Goal: Information Seeking & Learning: Learn about a topic

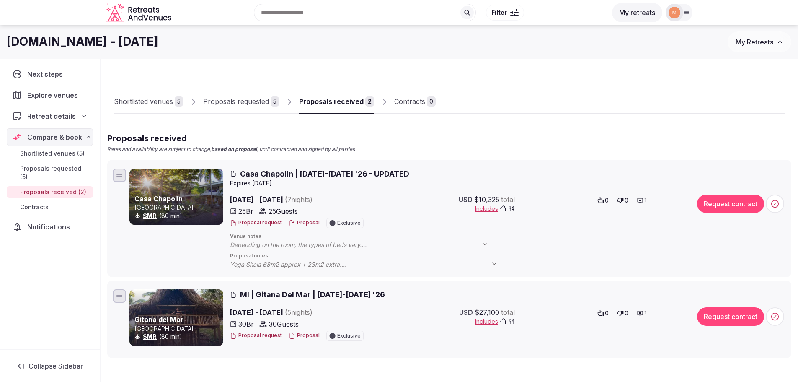
click at [275, 173] on span "Casa Chapolin | [DATE]-[DATE] '26 - UPDATED" at bounding box center [324, 173] width 169 height 10
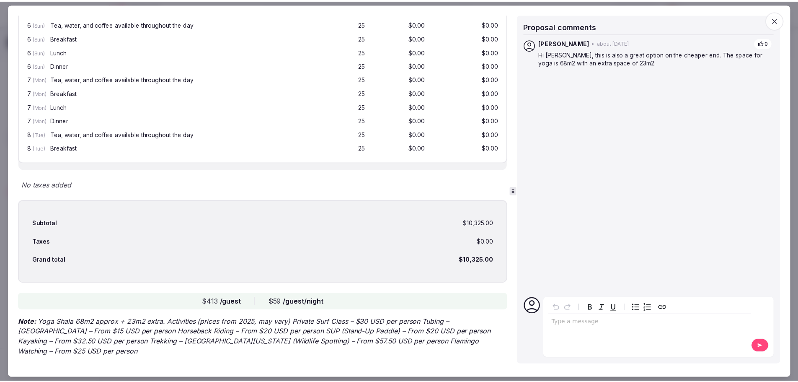
scroll to position [970, 0]
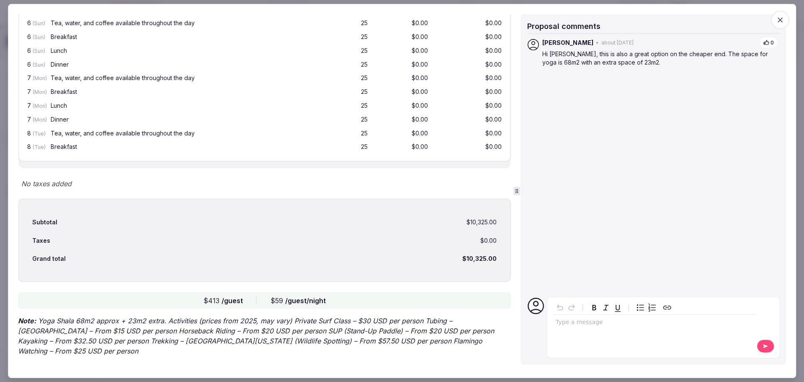
click at [785, 23] on span "button" at bounding box center [780, 19] width 18 height 18
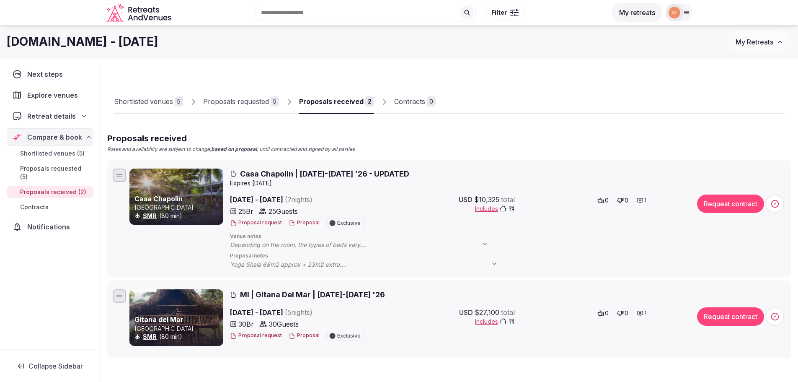
click at [266, 105] on div "Proposals requested" at bounding box center [236, 101] width 66 height 10
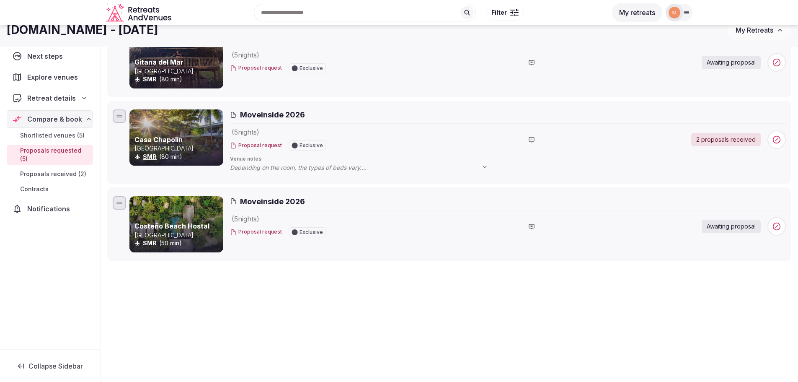
scroll to position [200, 0]
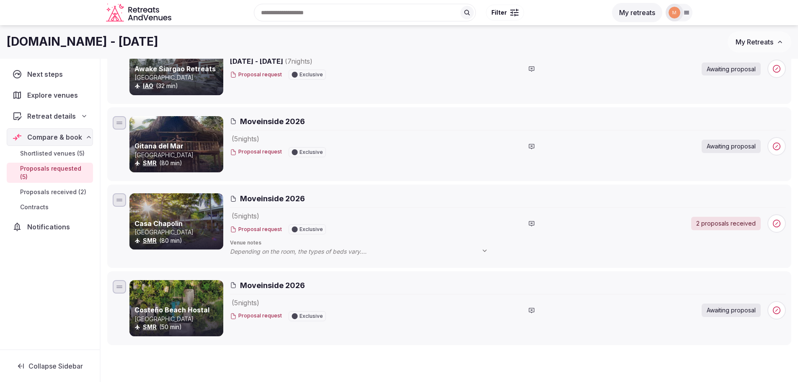
click at [284, 195] on span "Moveinside 2026" at bounding box center [272, 198] width 65 height 10
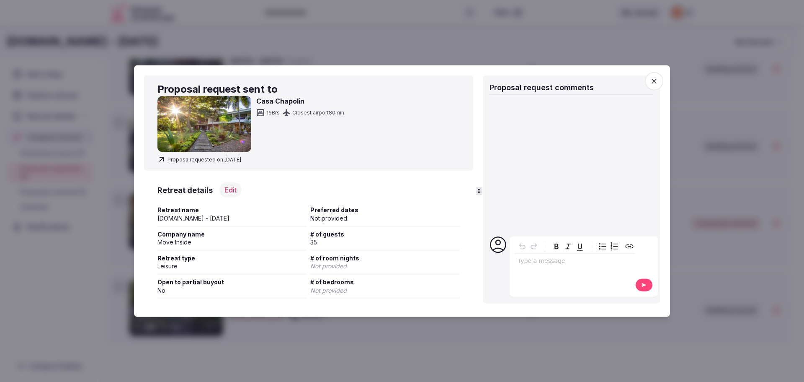
click at [657, 79] on icon "button" at bounding box center [654, 81] width 8 height 8
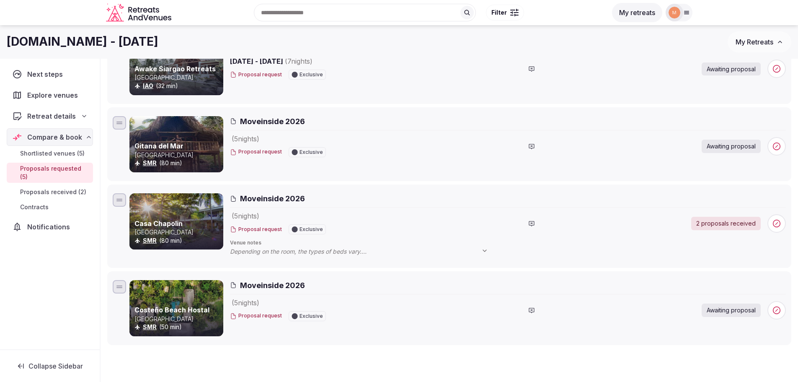
click at [273, 198] on span "Moveinside 2026" at bounding box center [272, 198] width 65 height 10
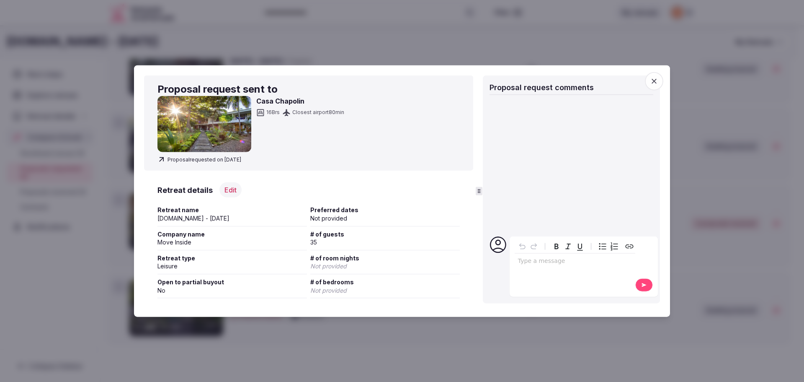
click at [649, 79] on span "button" at bounding box center [654, 81] width 18 height 18
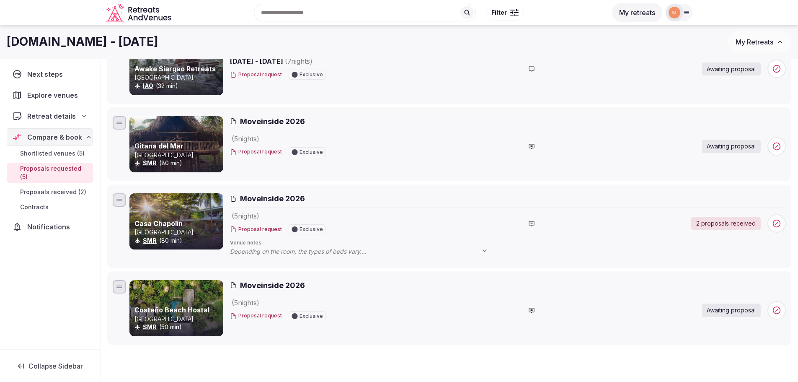
click at [168, 222] on link "Casa Chapolin" at bounding box center [158, 223] width 48 height 8
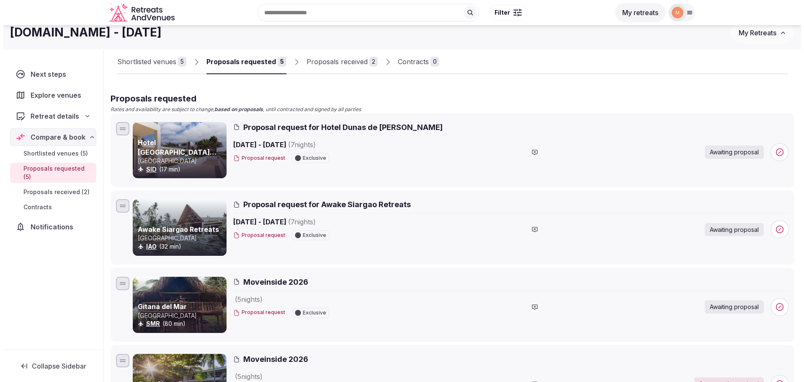
scroll to position [0, 0]
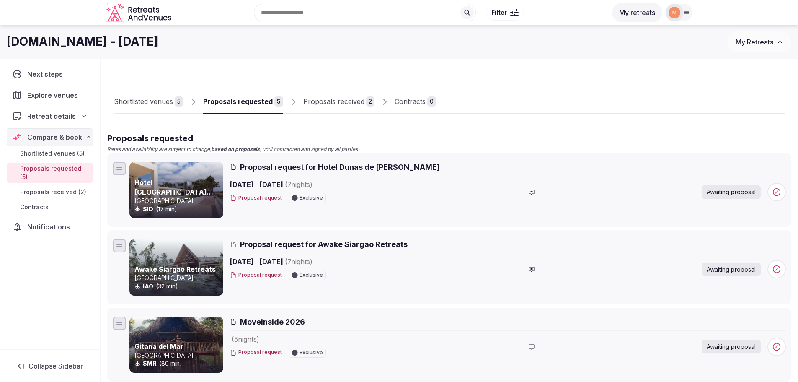
click at [339, 104] on div "Proposals received" at bounding box center [333, 101] width 61 height 10
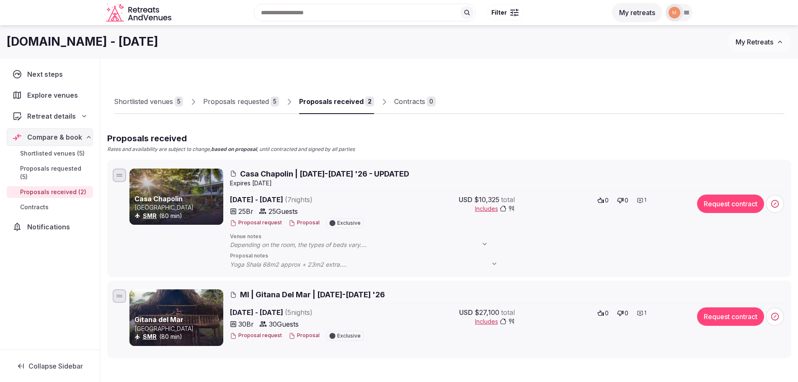
click at [301, 224] on button "Proposal" at bounding box center [304, 222] width 31 height 7
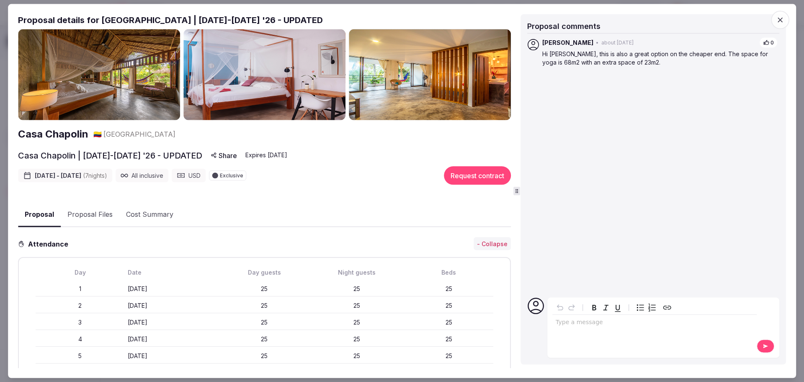
click at [436, 73] on img at bounding box center [430, 74] width 162 height 91
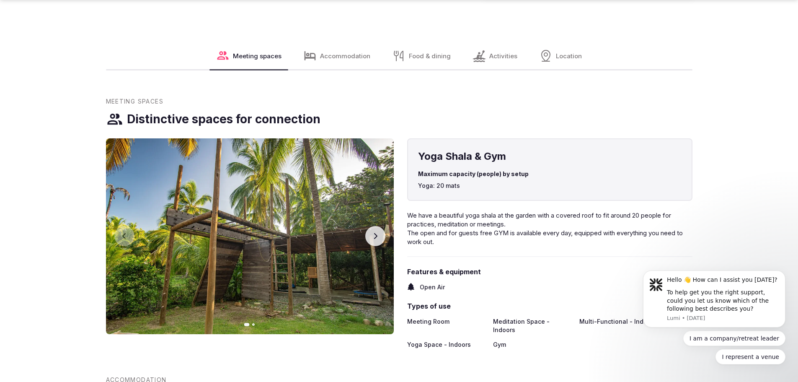
scroll to position [963, 0]
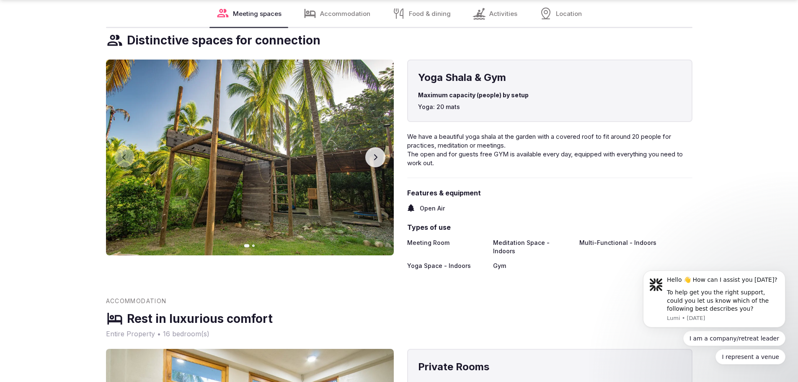
click at [381, 150] on button "Next slide" at bounding box center [375, 157] width 20 height 20
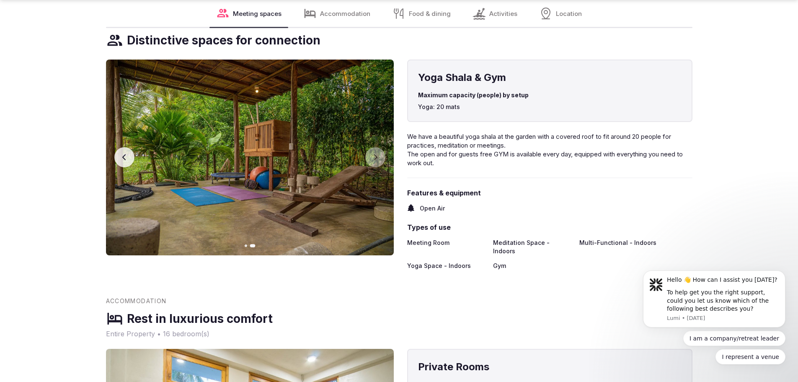
click at [127, 154] on icon "button" at bounding box center [124, 157] width 7 height 7
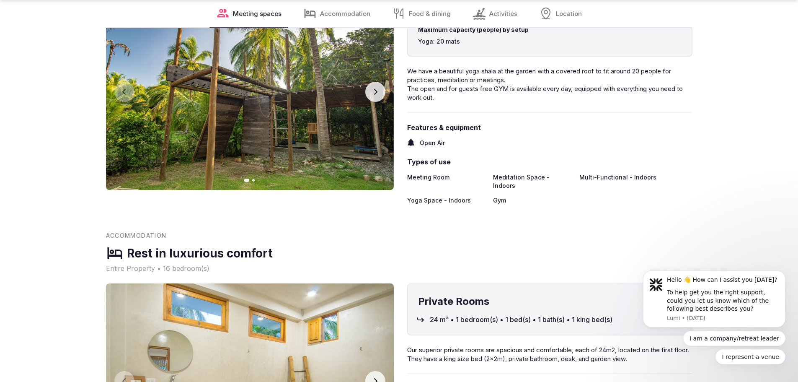
scroll to position [1131, 0]
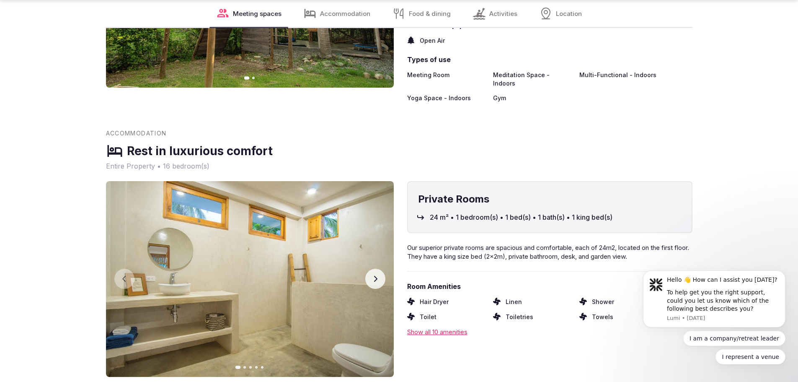
click at [379, 268] on button "Next slide" at bounding box center [375, 278] width 20 height 20
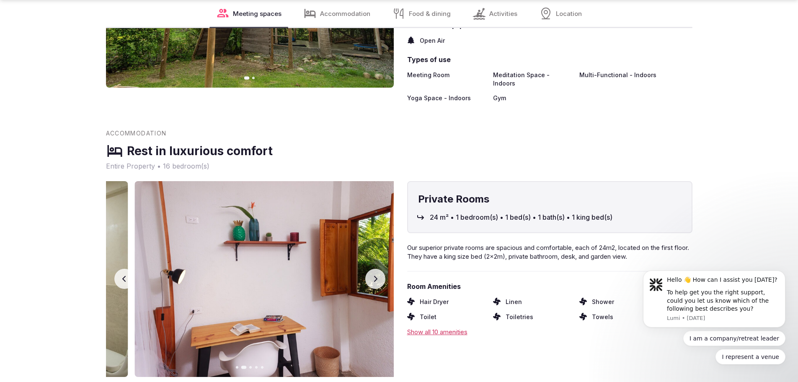
click at [379, 268] on button "Next slide" at bounding box center [375, 278] width 20 height 20
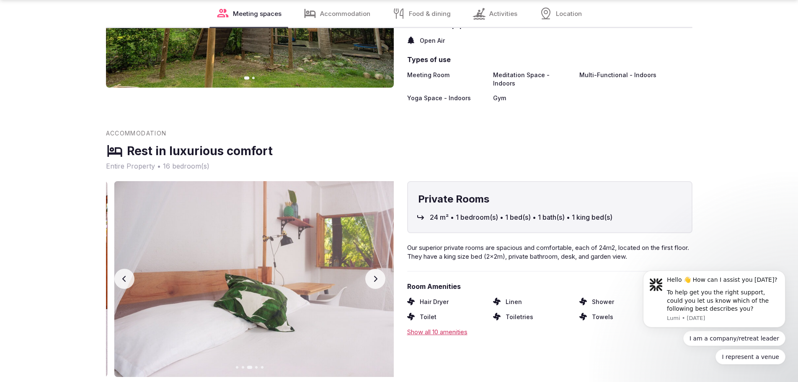
click at [379, 268] on button "Next slide" at bounding box center [375, 278] width 20 height 20
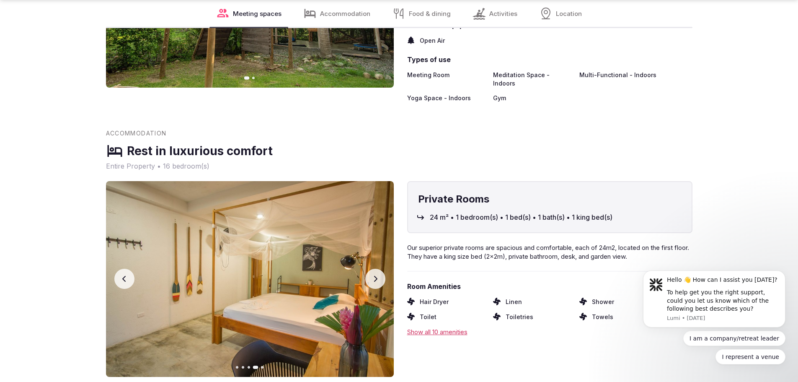
click at [379, 268] on button "Next slide" at bounding box center [375, 278] width 20 height 20
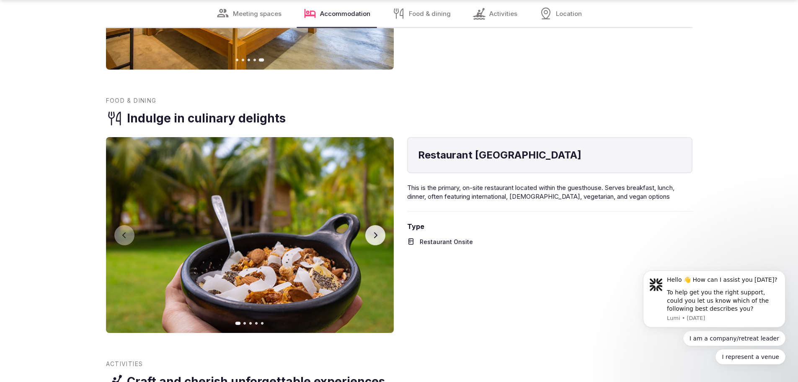
scroll to position [1550, 0]
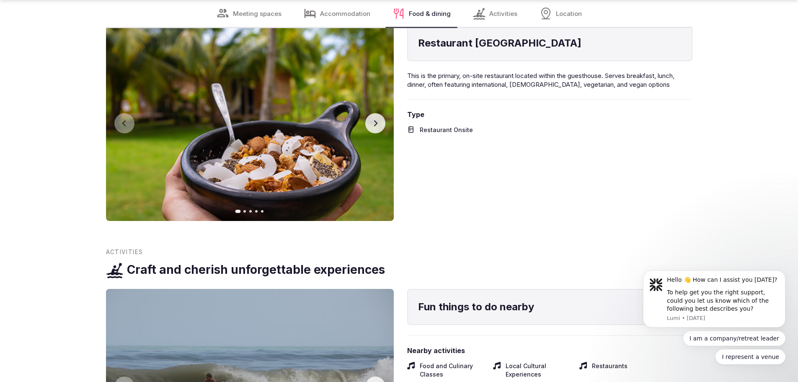
click at [374, 120] on icon "button" at bounding box center [375, 123] width 7 height 7
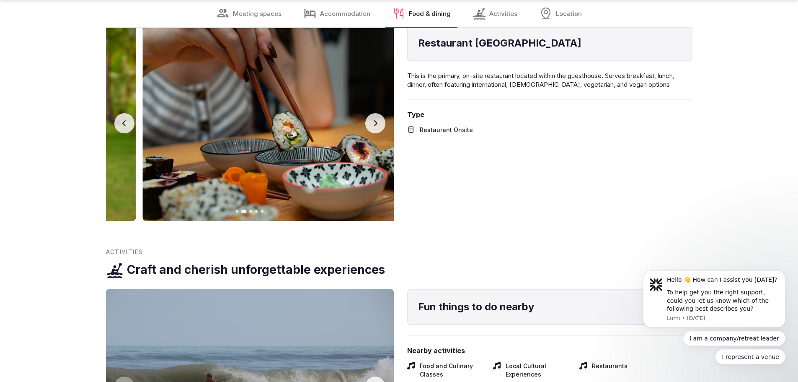
click at [374, 120] on icon "button" at bounding box center [375, 123] width 7 height 7
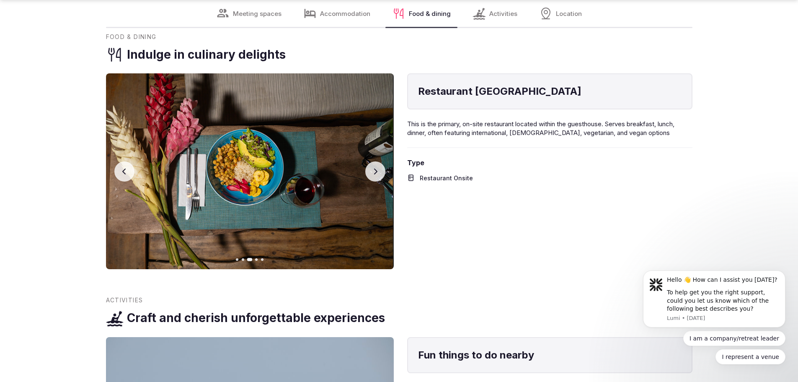
scroll to position [1675, 0]
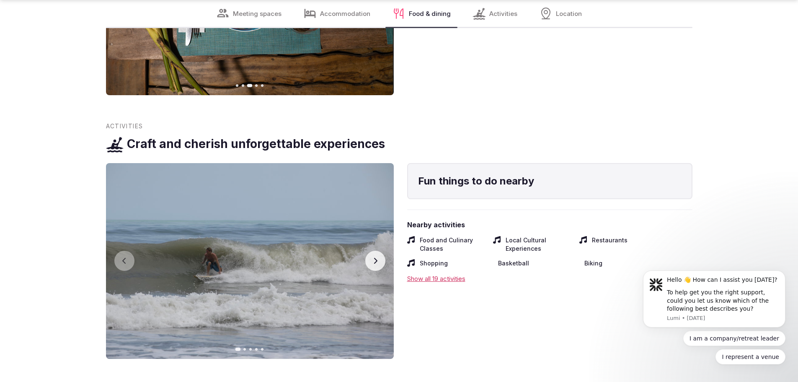
click at [376, 257] on icon "button" at bounding box center [375, 260] width 7 height 7
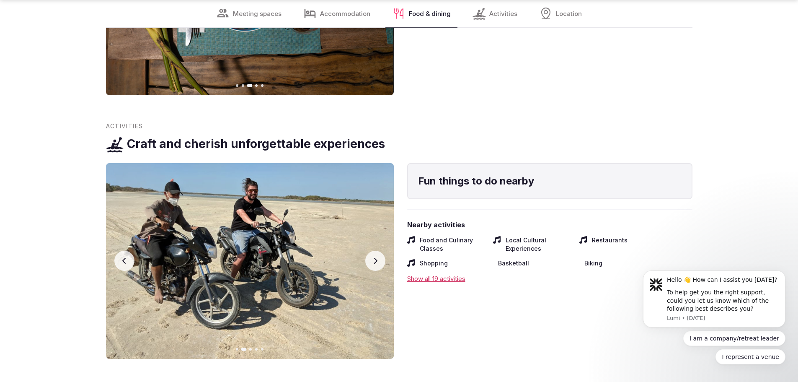
click at [376, 257] on icon "button" at bounding box center [375, 260] width 7 height 7
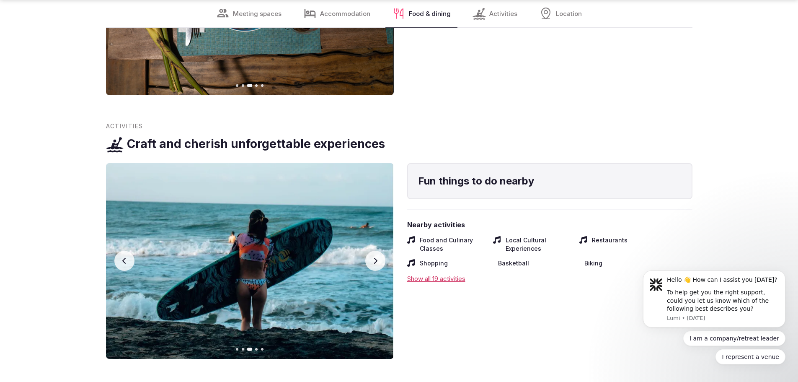
click at [376, 257] on icon "button" at bounding box center [375, 260] width 7 height 7
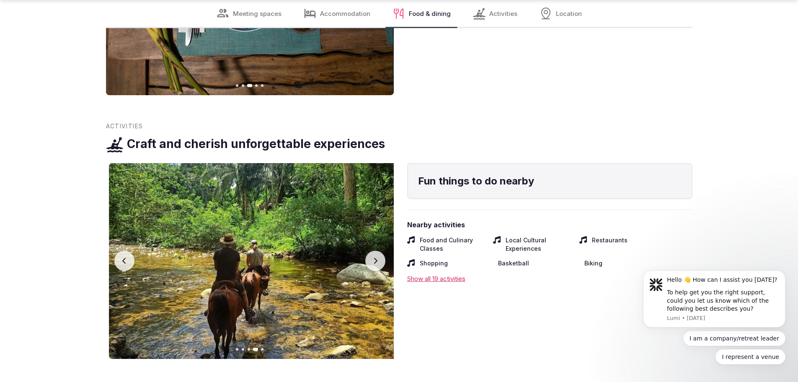
click at [376, 257] on icon "button" at bounding box center [375, 260] width 7 height 7
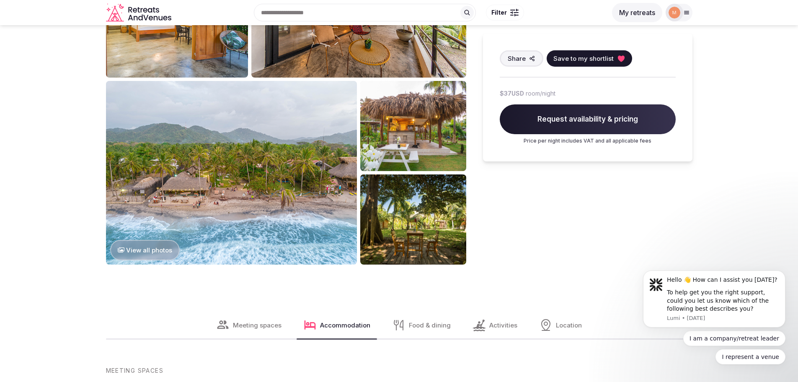
scroll to position [0, 0]
